Goal: Task Accomplishment & Management: Manage account settings

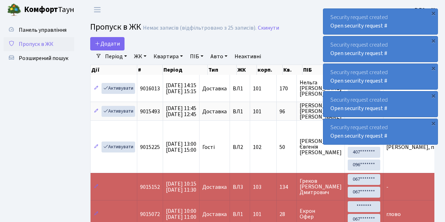
select select "25"
click at [433, 13] on div "×" at bounding box center [433, 13] width 7 height 7
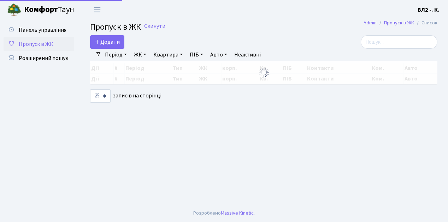
select select "25"
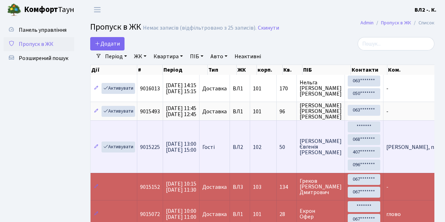
click at [391, 157] on td "[PERSON_NAME], паспорт [PASSPORT] від 23.02…" at bounding box center [448, 147] width 131 height 53
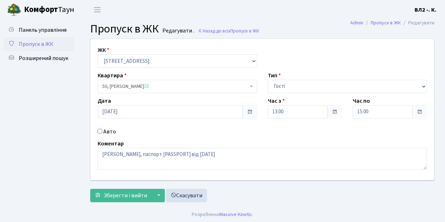
click at [35, 45] on span "Пропуск в ЖК" at bounding box center [36, 44] width 35 height 8
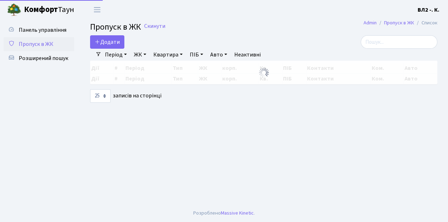
select select "25"
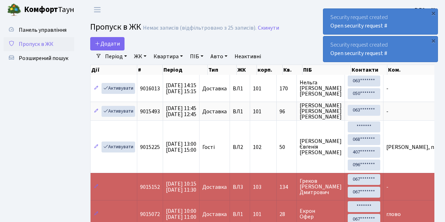
click at [439, 17] on body "[PERSON_NAME] ВЛ2 -. К. Мій обліковий запис Вийти Панель управління Пропуск в Ж…" at bounding box center [222, 174] width 445 height 349
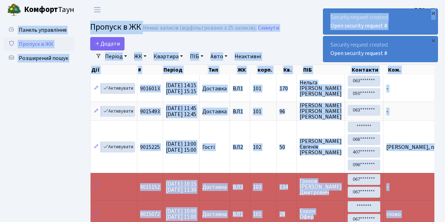
click at [429, 28] on div "Security request created Open security request #" at bounding box center [380, 21] width 114 height 25
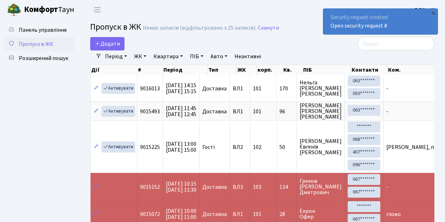
click at [433, 13] on div "×" at bounding box center [433, 13] width 7 height 7
